Goal: Task Accomplishment & Management: Manage account settings

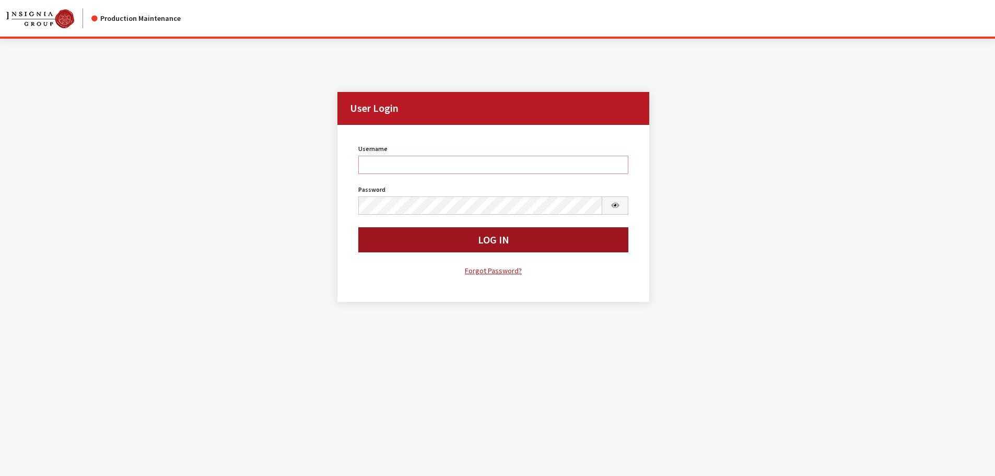
type input "kdorton"
click at [416, 238] on button "Log In" at bounding box center [493, 239] width 271 height 25
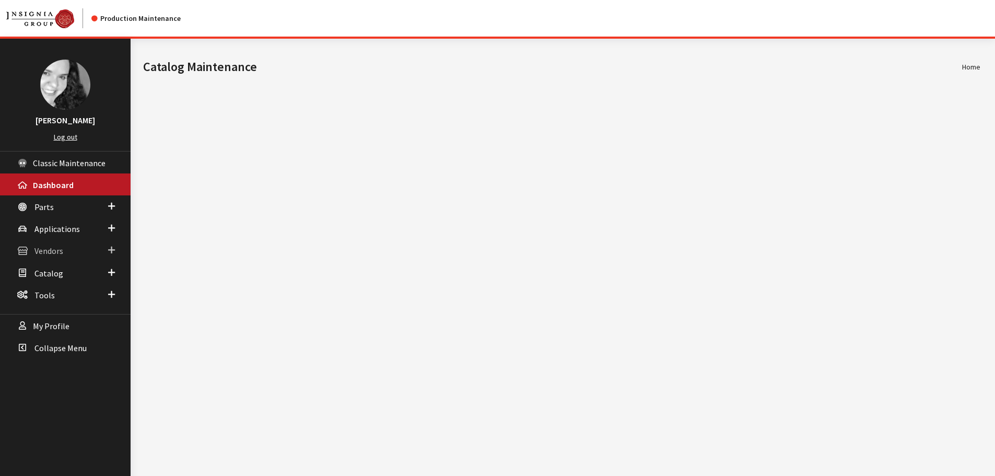
click at [60, 254] on span "Vendors" at bounding box center [48, 251] width 29 height 10
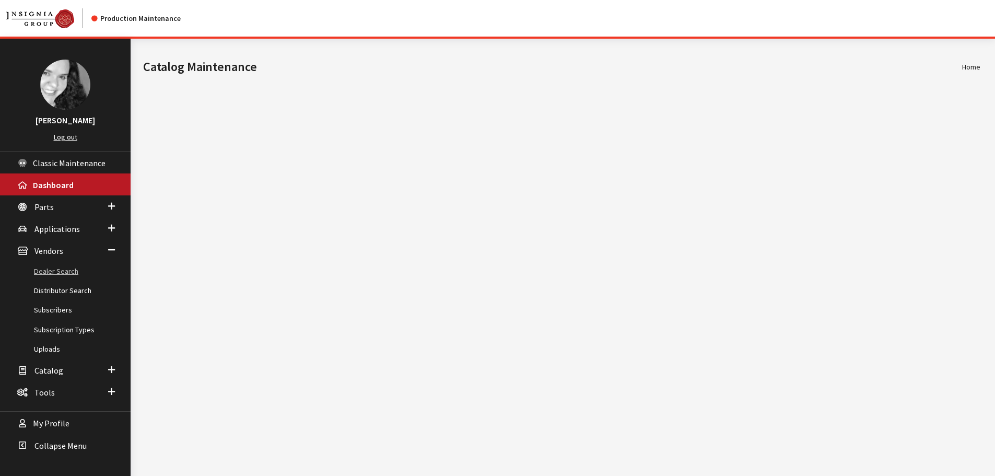
click at [62, 274] on link "Dealer Search" at bounding box center [65, 271] width 131 height 19
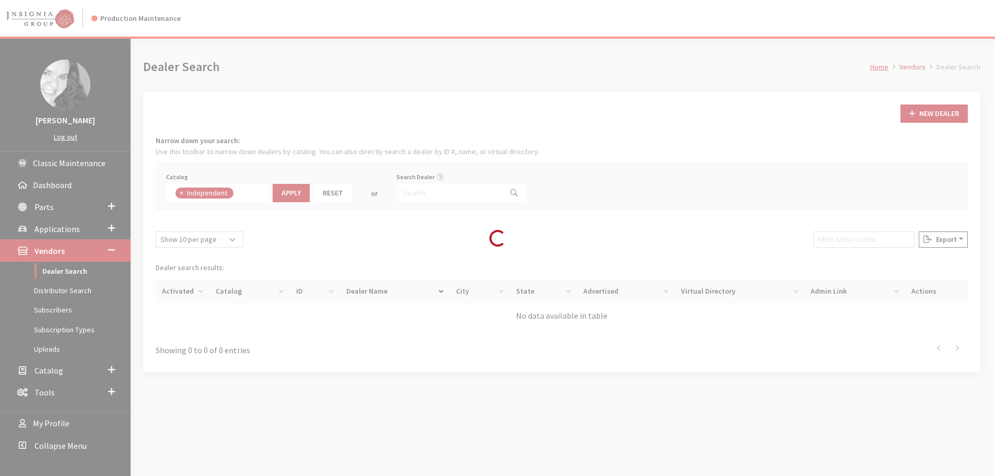
scroll to position [75, 0]
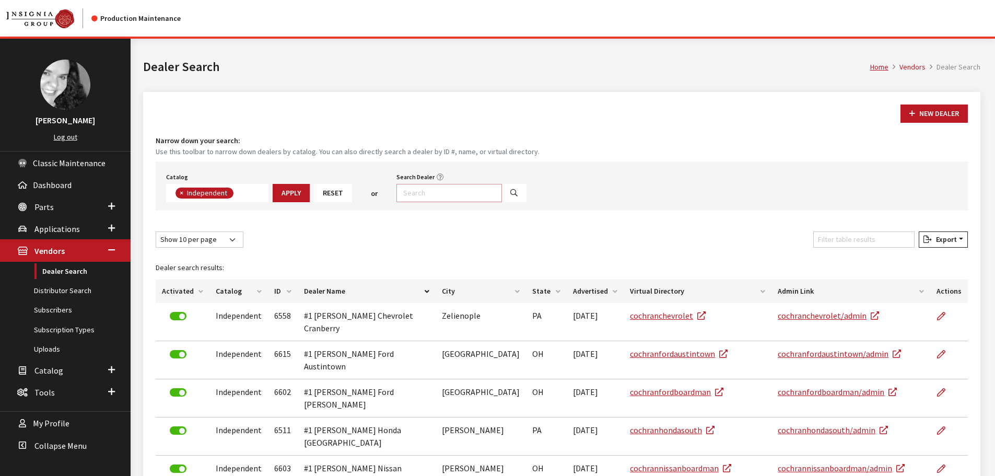
click at [406, 195] on input "Search Dealer" at bounding box center [450, 193] width 106 height 18
type input "crossroads"
select select
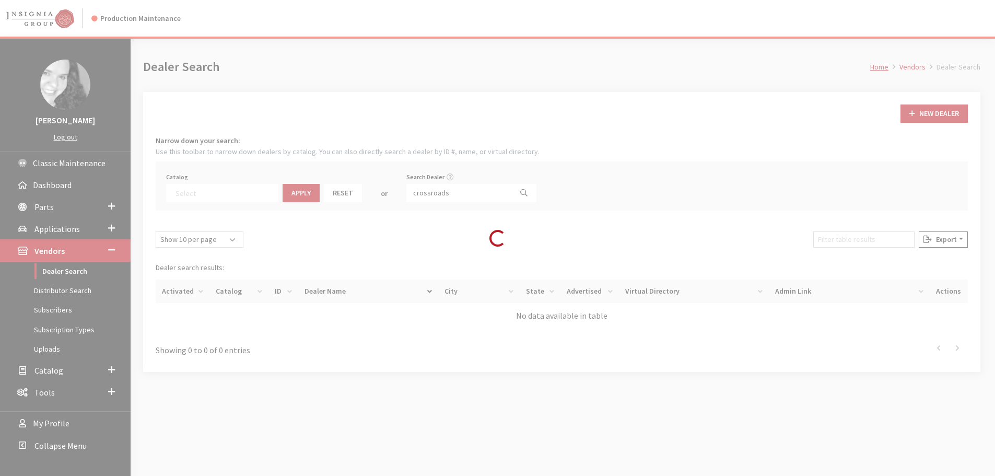
scroll to position [109, 0]
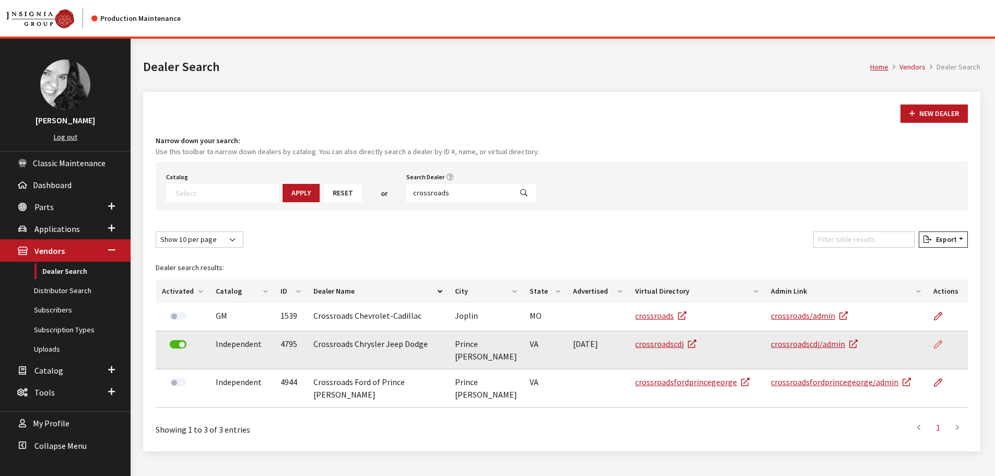
click at [939, 343] on icon at bounding box center [938, 345] width 8 height 8
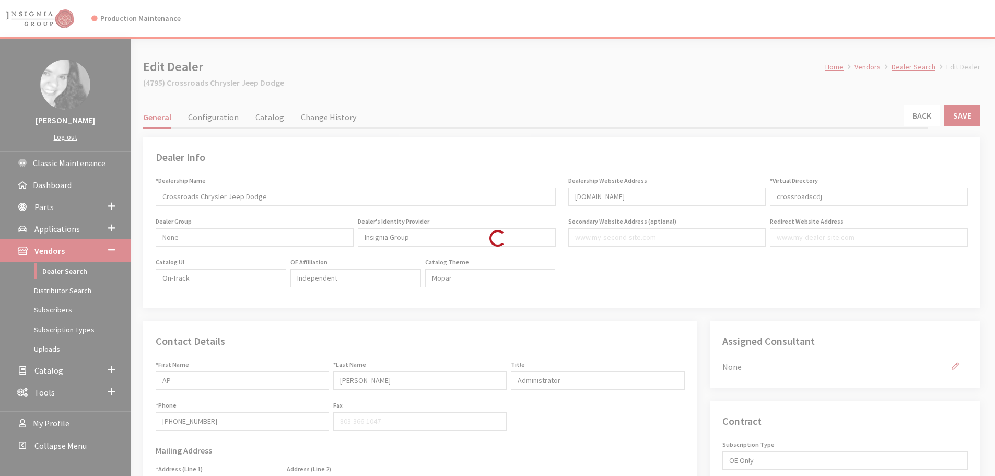
type input "199.00"
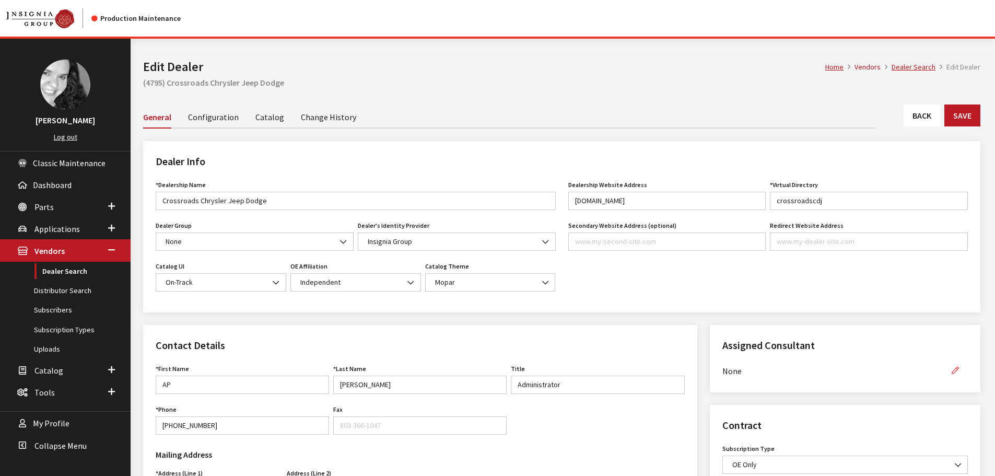
click at [956, 373] on icon "button" at bounding box center [955, 370] width 7 height 7
click at [927, 371] on select "None [PERSON_NAME] [PERSON_NAME] [PERSON_NAME] [PERSON_NAME] [PERSON_NAME]" at bounding box center [833, 371] width 221 height 18
select select "30"
click at [723, 362] on select "None [PERSON_NAME] [PERSON_NAME] [PERSON_NAME] [PERSON_NAME] [PERSON_NAME]" at bounding box center [833, 371] width 221 height 18
click at [960, 370] on button "button" at bounding box center [955, 371] width 25 height 18
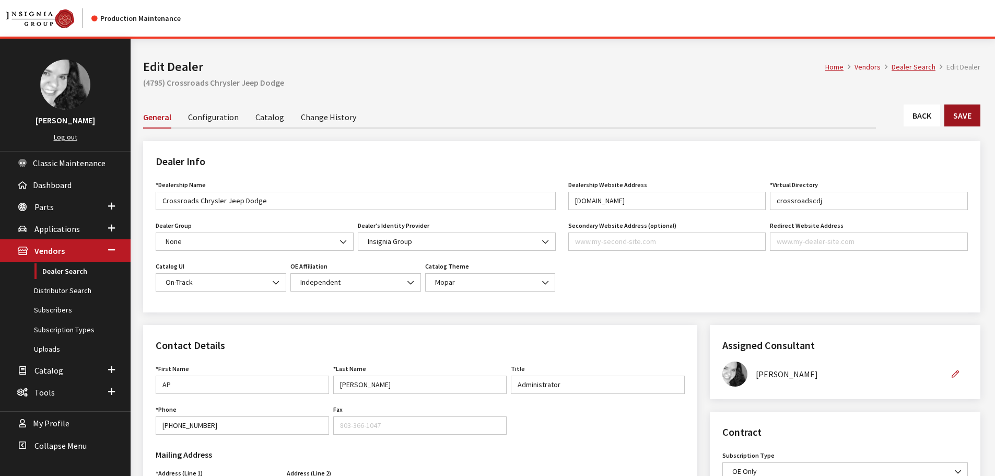
click at [969, 118] on button "Save" at bounding box center [963, 115] width 36 height 22
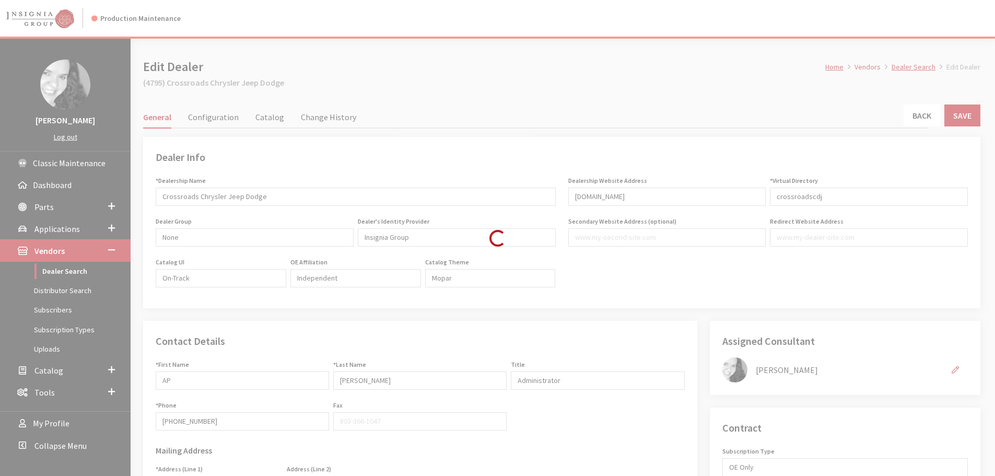
type input "199.00"
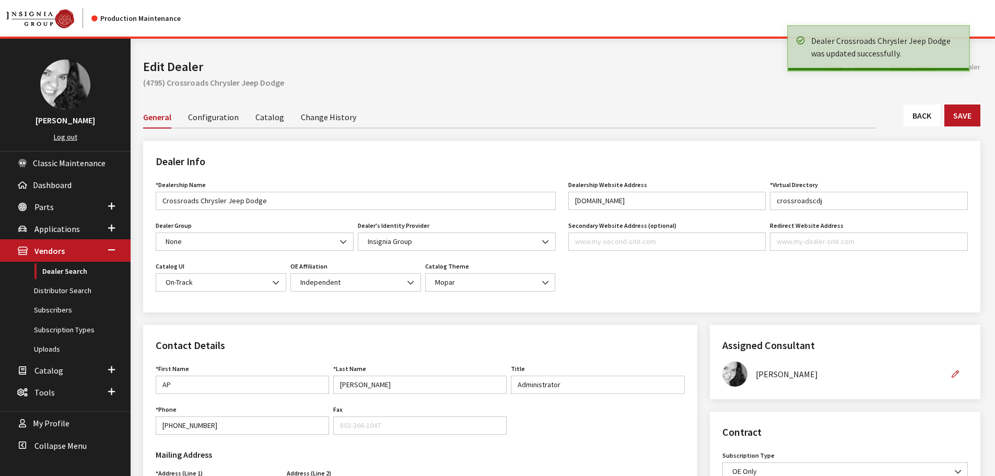
click at [921, 115] on link "Back" at bounding box center [922, 115] width 37 height 22
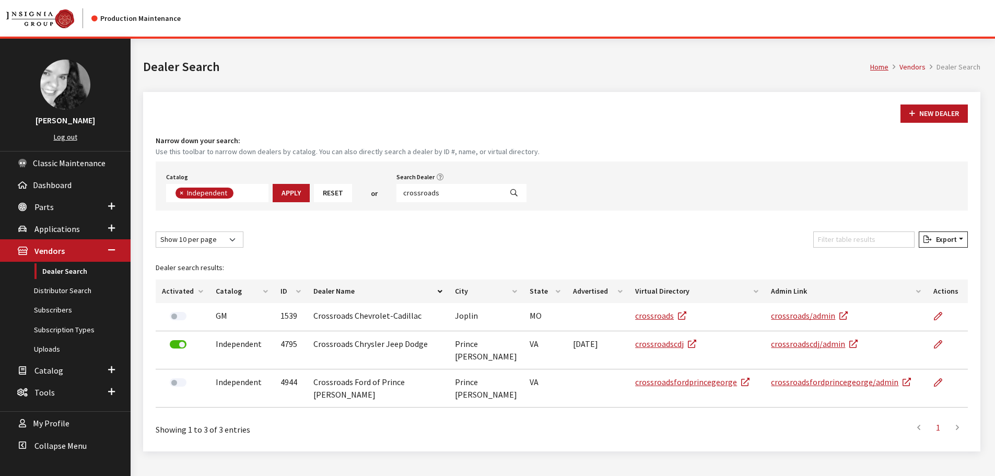
scroll to position [76, 0]
click at [448, 191] on input "crossroads" at bounding box center [450, 193] width 106 height 18
type input "subaru southpoint"
select select
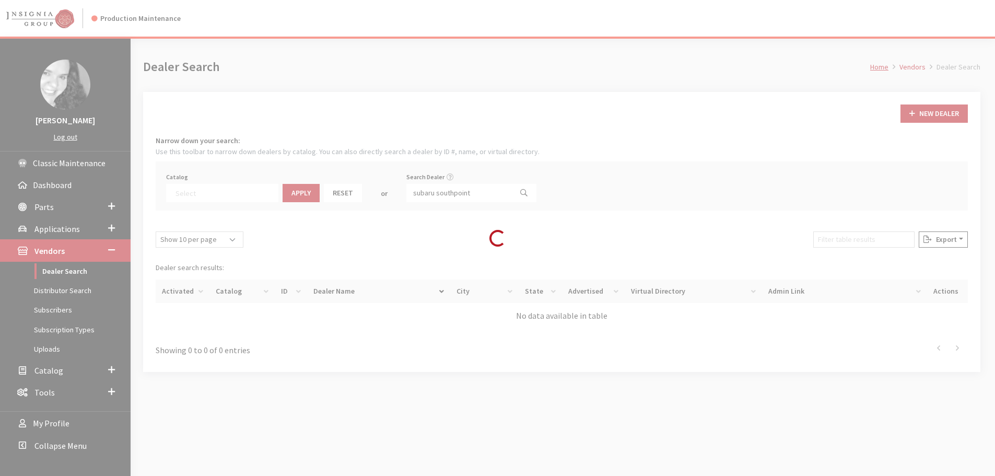
scroll to position [109, 0]
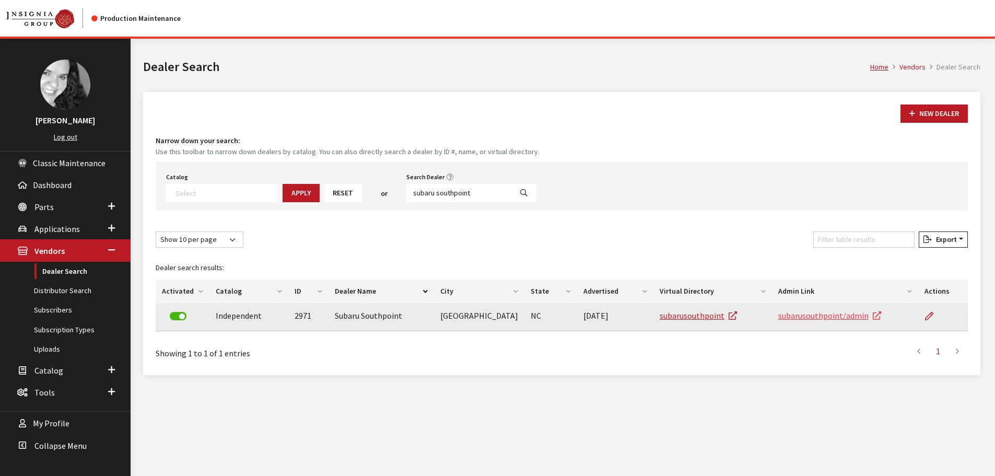
click at [834, 317] on link "subarusouthpoint/admin" at bounding box center [829, 315] width 103 height 10
